Goal: Navigation & Orientation: Find specific page/section

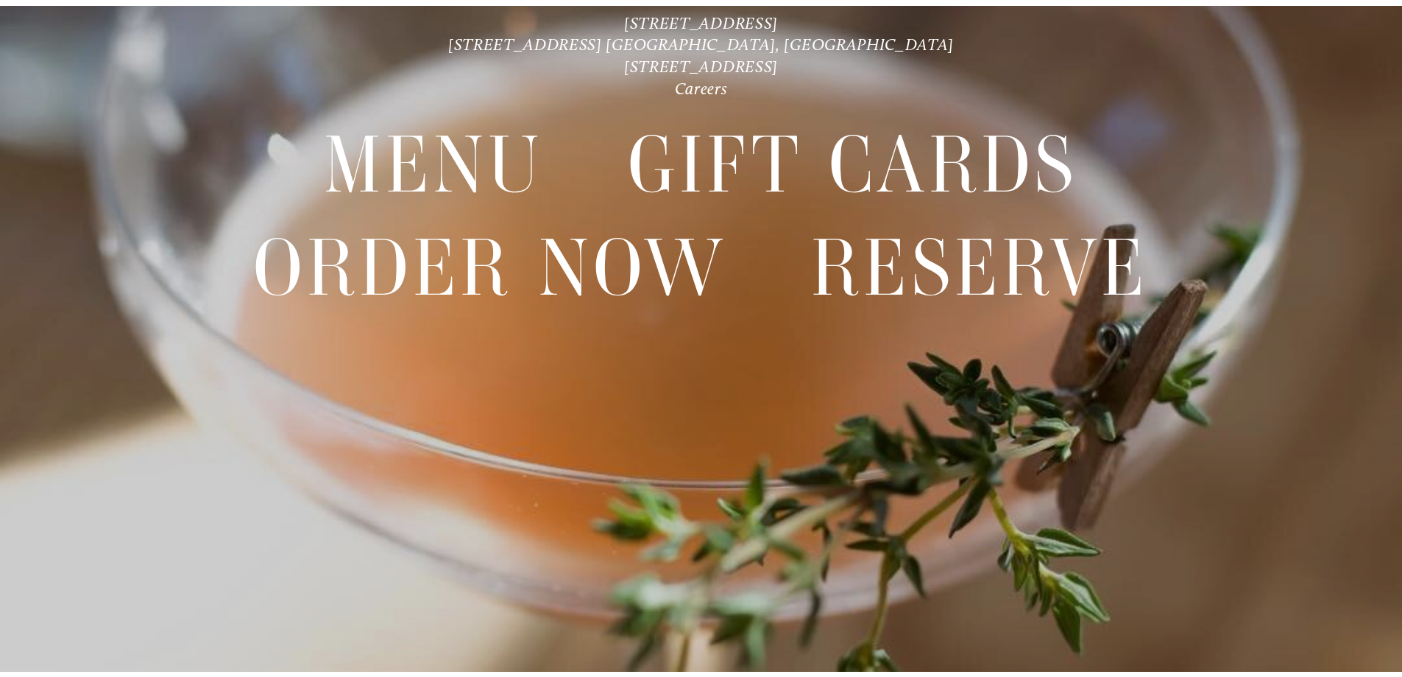
scroll to position [31, 0]
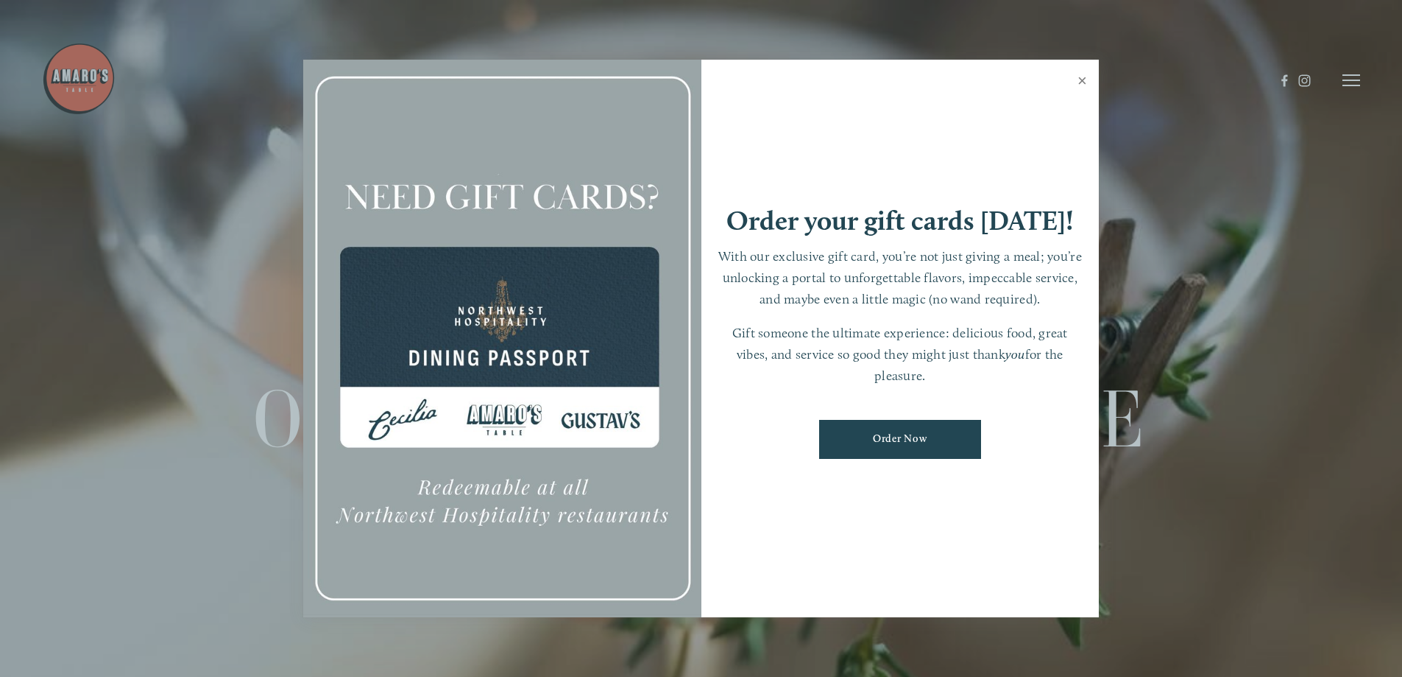
click at [1081, 72] on link "Close" at bounding box center [1082, 82] width 29 height 41
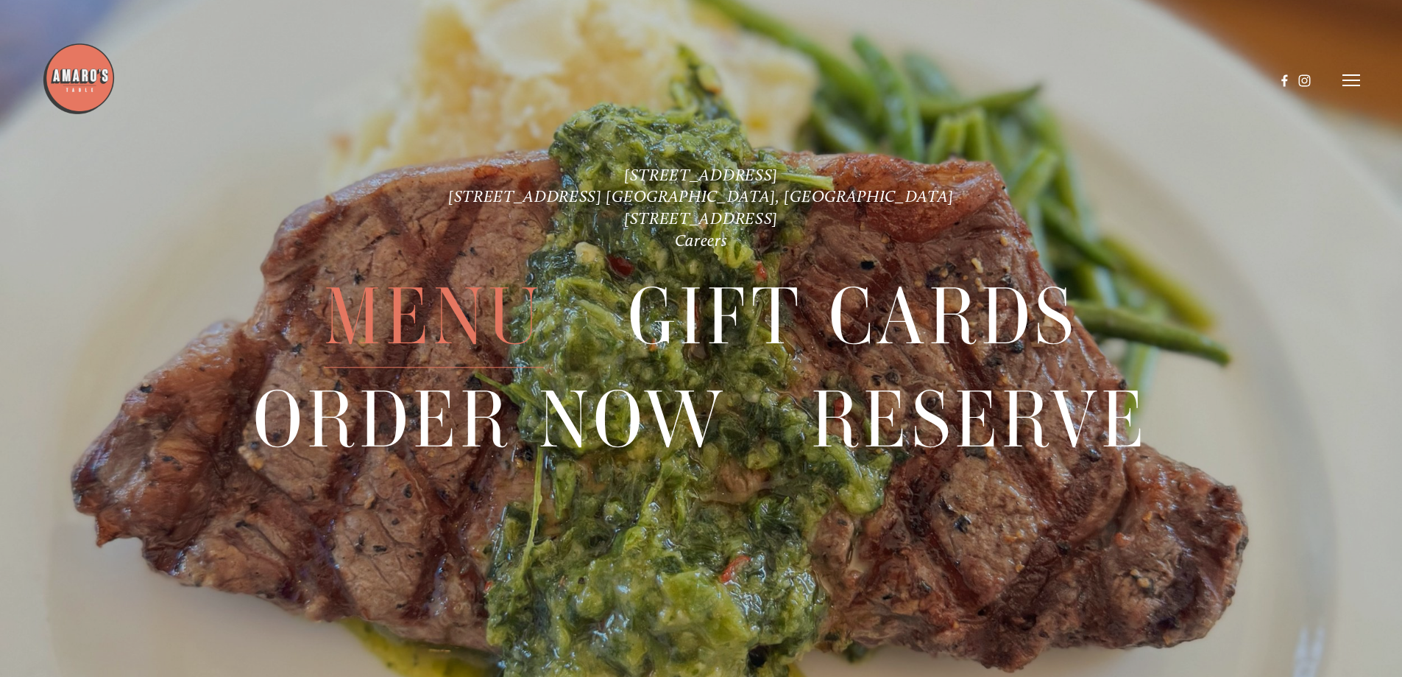
click at [421, 308] on span "Menu" at bounding box center [433, 317] width 219 height 102
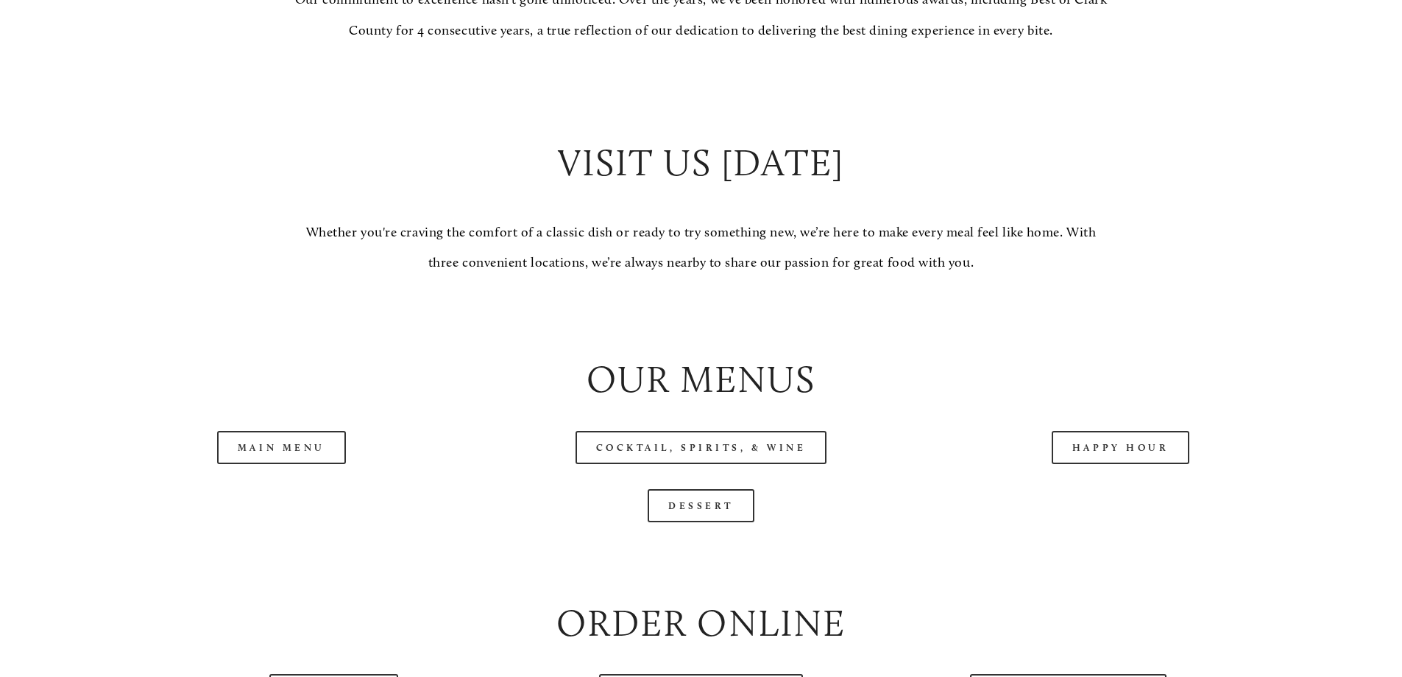
scroll to position [1693, 0]
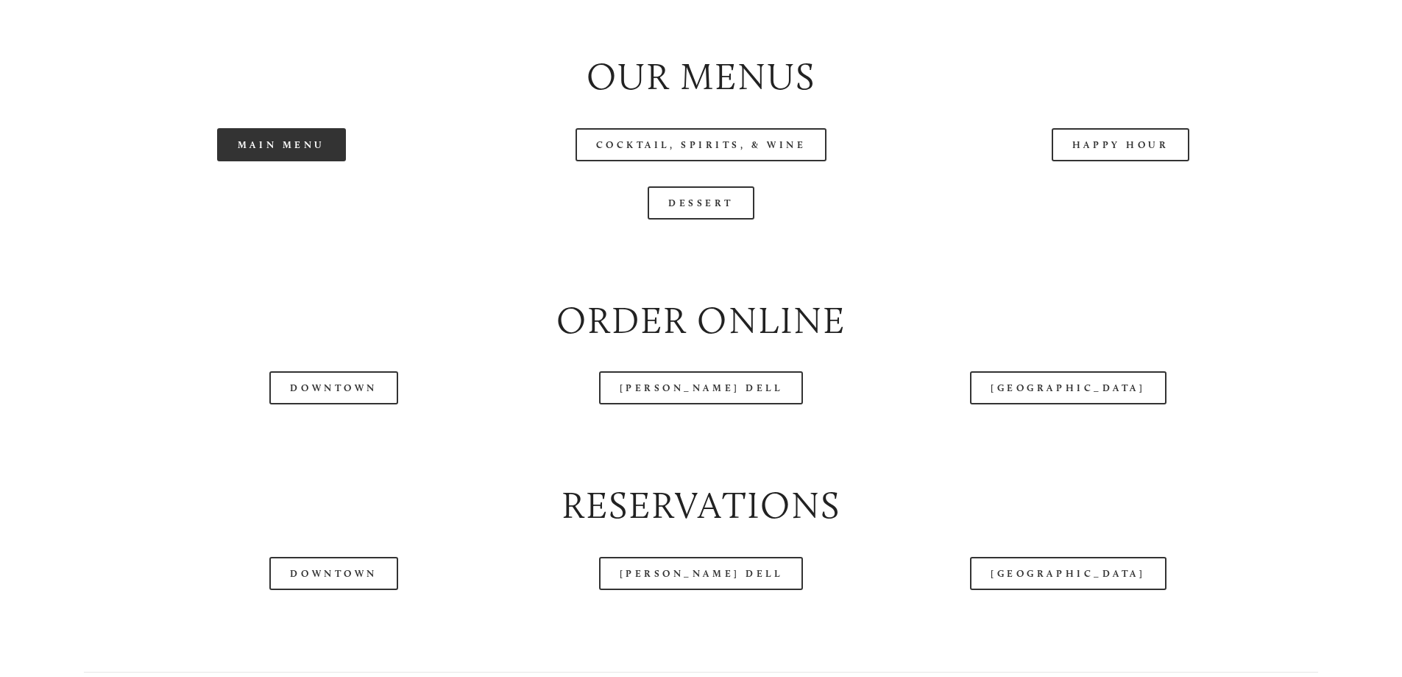
click at [285, 161] on link "Main Menu" at bounding box center [281, 144] width 129 height 33
